Goal: Task Accomplishment & Management: Complete application form

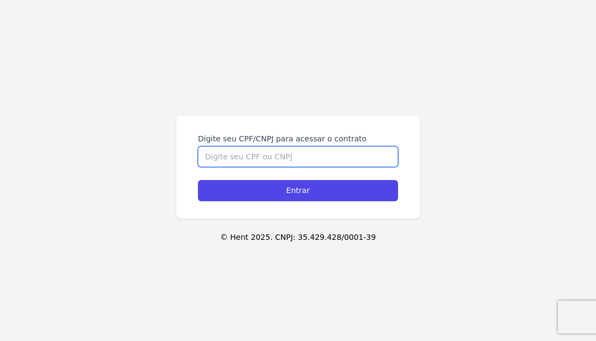
click at [236, 153] on input "Digite seu CPF/CNPJ para acessar o contrato" at bounding box center [298, 156] width 200 height 21
paste input "03603484754"
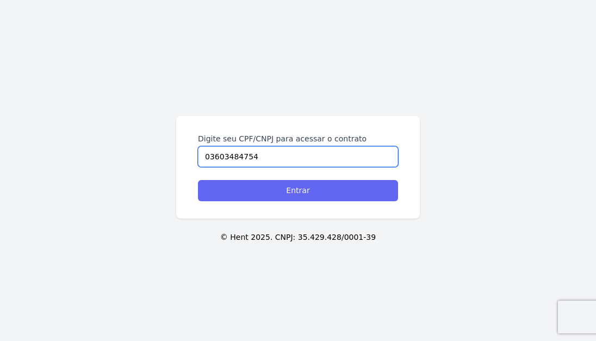
type input "03603484754"
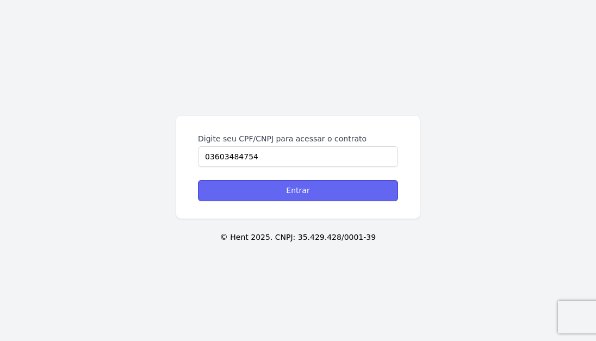
click at [236, 189] on input "Entrar" at bounding box center [298, 190] width 200 height 21
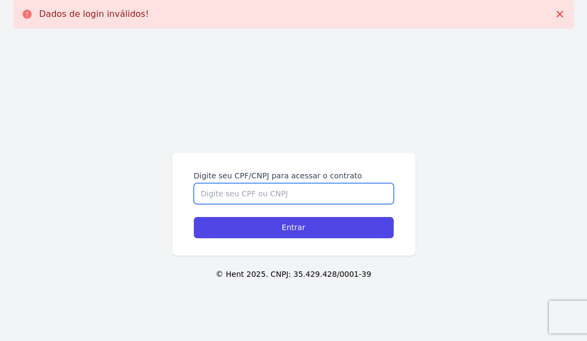
click at [236, 193] on input "Digite seu CPF/CNPJ para acessar o contrato" at bounding box center [294, 193] width 200 height 21
paste input "03603484754"
click at [214, 192] on input "03603484754" at bounding box center [294, 193] width 200 height 21
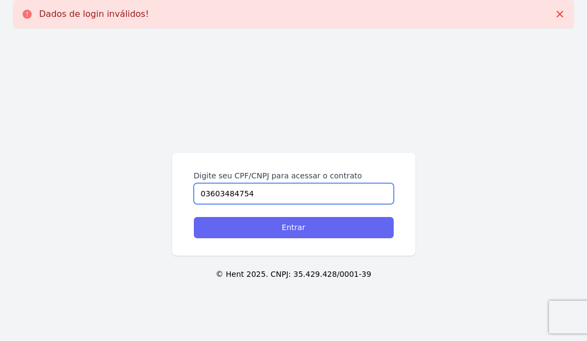
type input "03603484754"
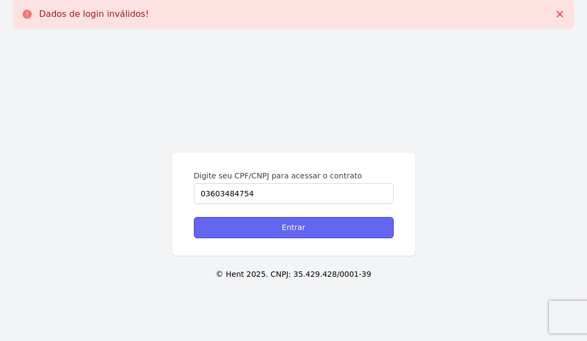
click at [213, 226] on input "Entrar" at bounding box center [294, 227] width 200 height 21
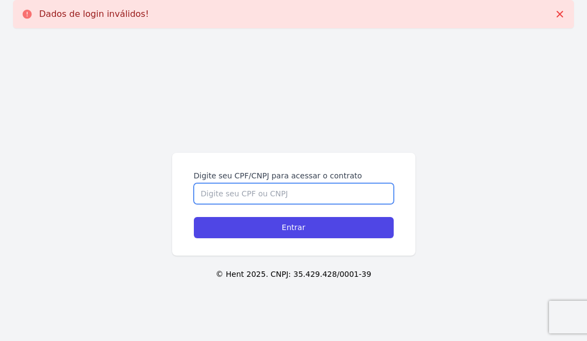
click at [223, 199] on input "Digite seu CPF/CNPJ para acessar o contrato" at bounding box center [294, 193] width 200 height 21
paste input "03603484754"
type input "03603484754"
click at [194, 217] on input "Entrar" at bounding box center [294, 227] width 200 height 21
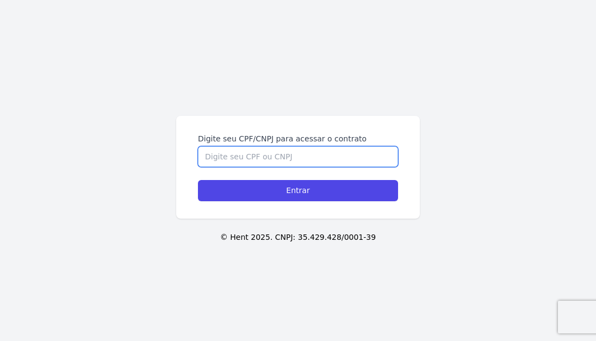
click at [254, 156] on input "Digite seu CPF/CNPJ para acessar o contrato" at bounding box center [298, 156] width 200 height 21
paste input "03603484754"
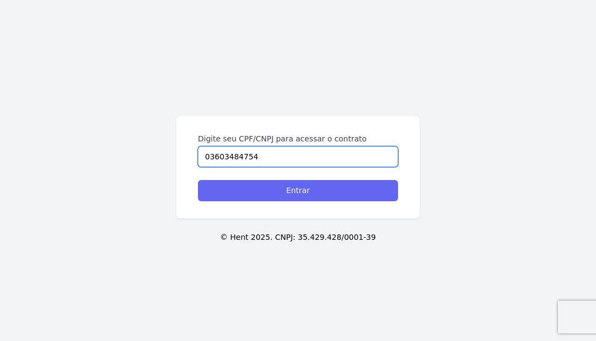
type input "03603484754"
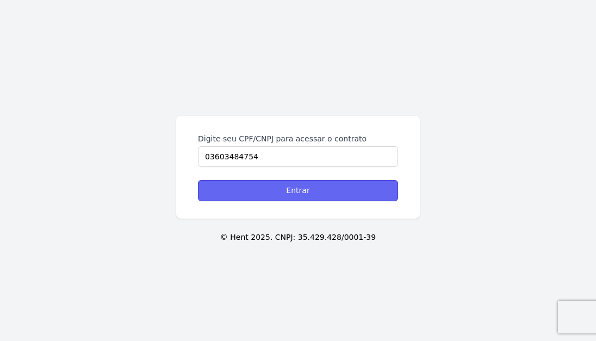
click at [247, 184] on input "Entrar" at bounding box center [298, 190] width 200 height 21
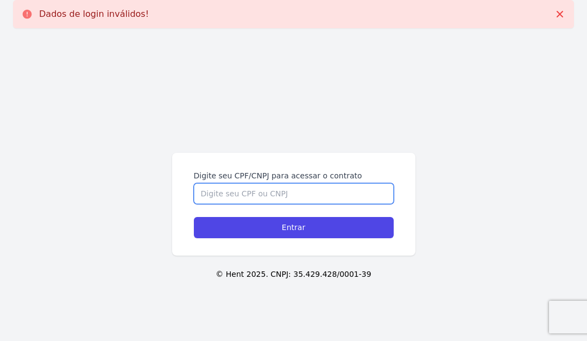
click at [247, 187] on input "Digite seu CPF/CNPJ para acessar o contrato" at bounding box center [294, 193] width 200 height 21
paste input "03603484754"
click at [212, 193] on input "03603484754" at bounding box center [294, 193] width 200 height 21
click at [228, 195] on input "036.03484754" at bounding box center [294, 193] width 200 height 21
click at [240, 194] on input "036.034.84754" at bounding box center [294, 193] width 200 height 21
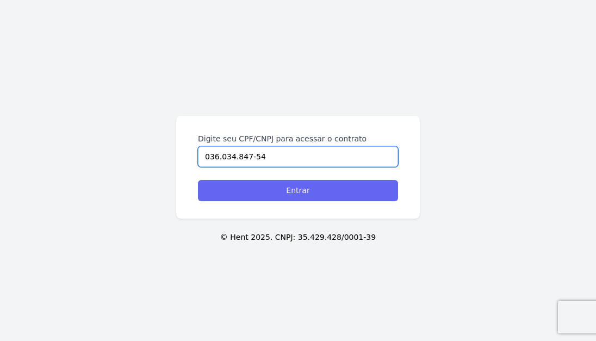
type input "036.034.847-54"
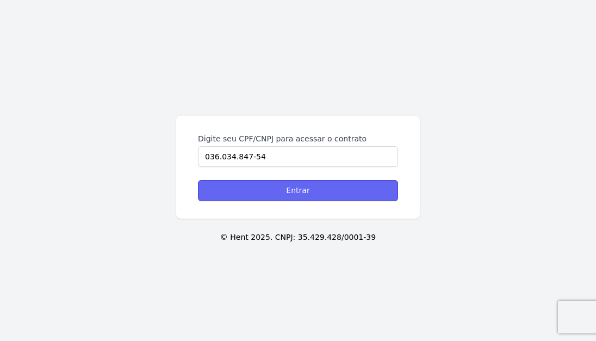
click at [289, 189] on input "Entrar" at bounding box center [298, 190] width 200 height 21
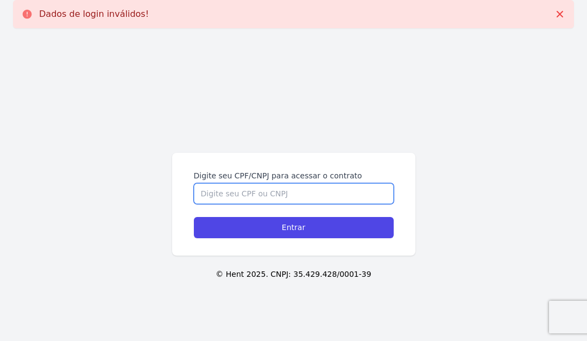
click at [289, 189] on input "Digite seu CPF/CNPJ para acessar o contrato" at bounding box center [294, 193] width 200 height 21
paste input "03603484754"
type input "03603484754"
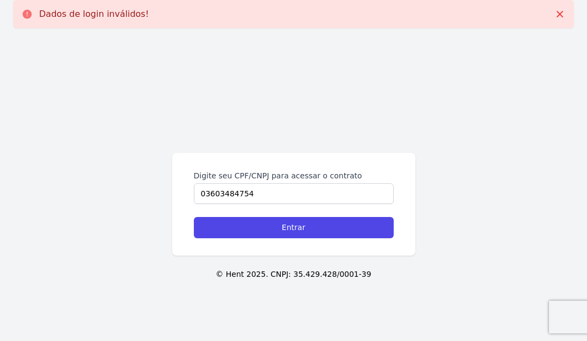
click at [265, 216] on form "Digite seu CPF/CNPJ para acessar o contrato 03603484754 Entrar" at bounding box center [294, 204] width 200 height 68
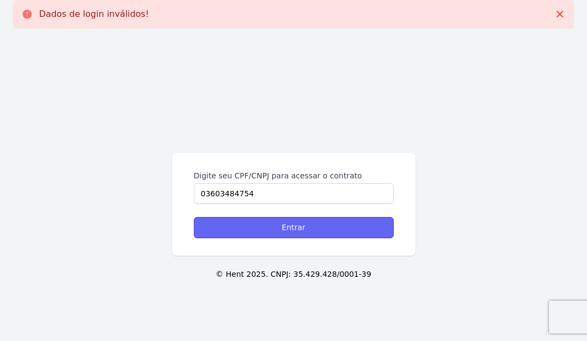
click at [264, 220] on input "Entrar" at bounding box center [294, 227] width 200 height 21
